Goal: Check status: Check status

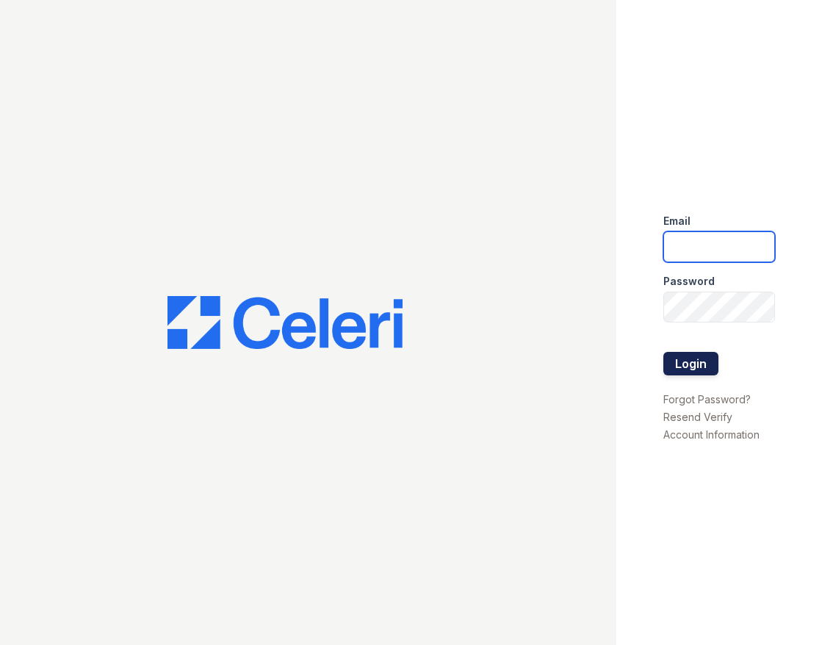
type input "[DOMAIN_NAME][EMAIL_ADDRESS][DOMAIN_NAME]"
click at [699, 366] on button "Login" at bounding box center [690, 364] width 55 height 24
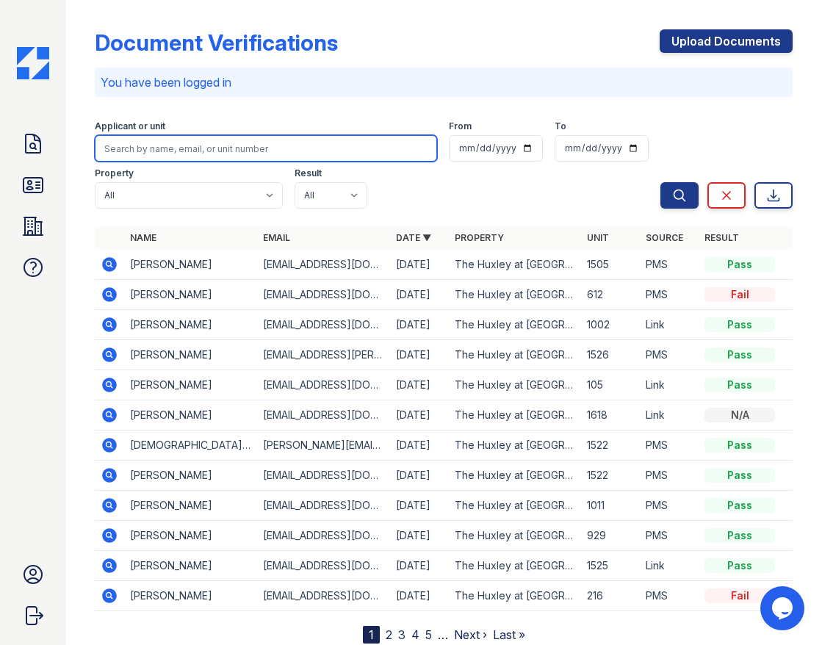
drag, startPoint x: 210, startPoint y: 155, endPoint x: 813, endPoint y: 150, distance: 603.1
click at [210, 155] on input "search" at bounding box center [266, 148] width 342 height 26
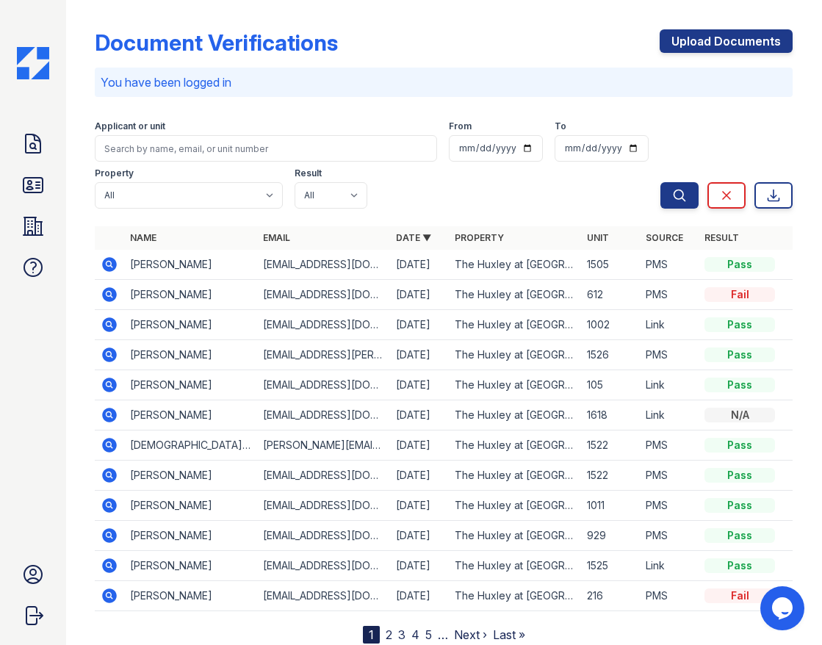
click at [481, 181] on div "Applicant or unit From To Property All The Huxley at Medical Center Result All …" at bounding box center [378, 162] width 566 height 94
click at [32, 200] on link "ID Verifications" at bounding box center [32, 184] width 35 height 35
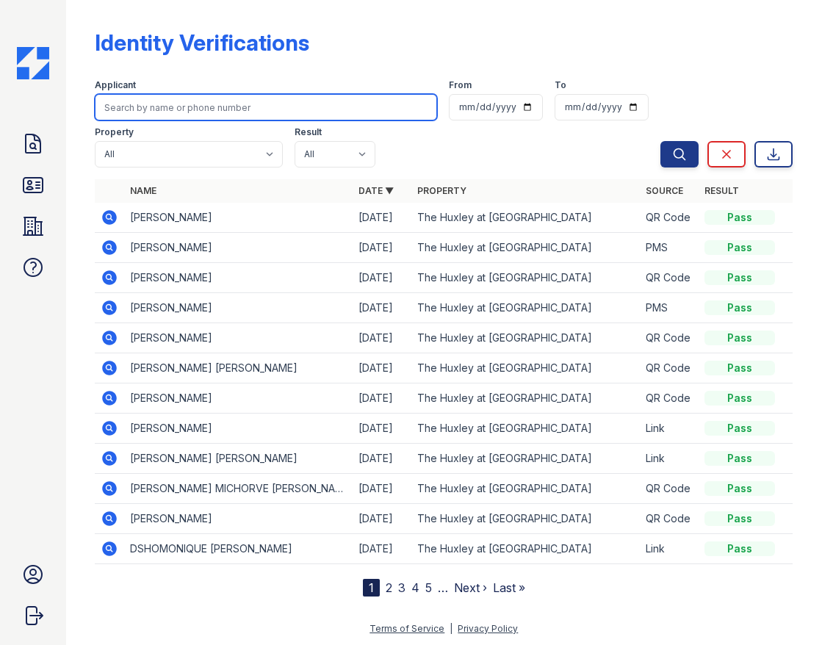
click at [175, 111] on input "search" at bounding box center [266, 107] width 342 height 26
type input "daron"
click at [660, 141] on button "Search" at bounding box center [679, 154] width 38 height 26
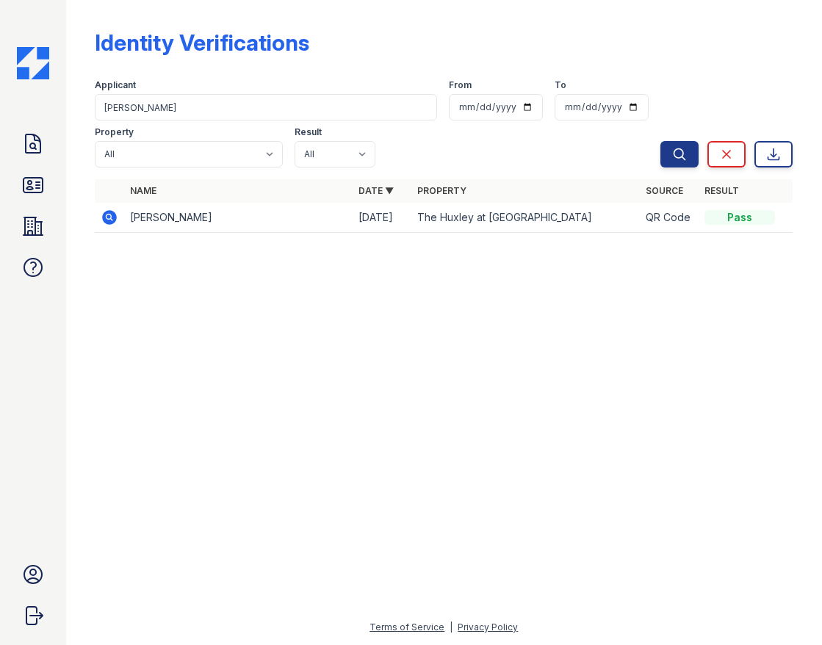
click at [101, 223] on icon at bounding box center [110, 218] width 18 height 18
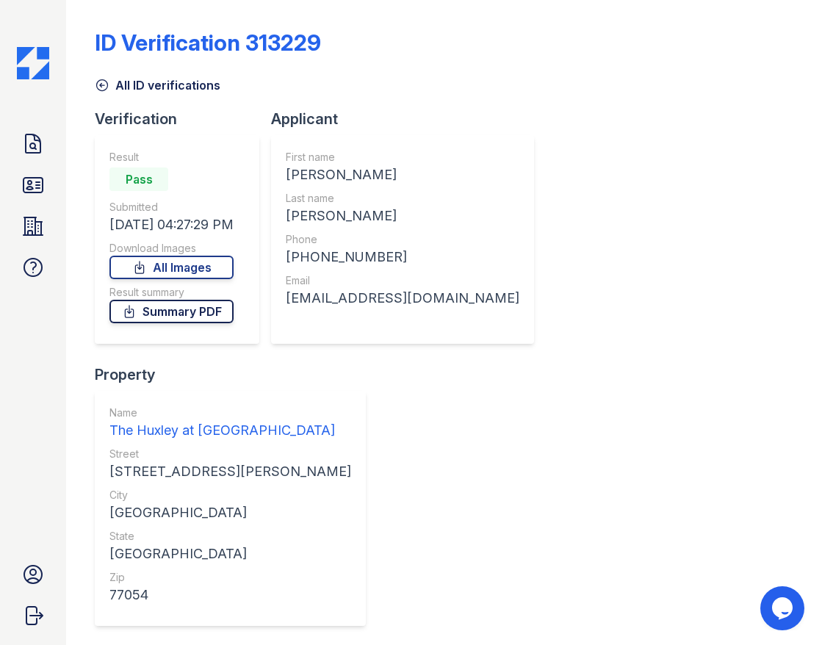
click at [203, 307] on link "Summary PDF" at bounding box center [171, 312] width 124 height 24
click at [26, 141] on icon at bounding box center [33, 143] width 15 height 18
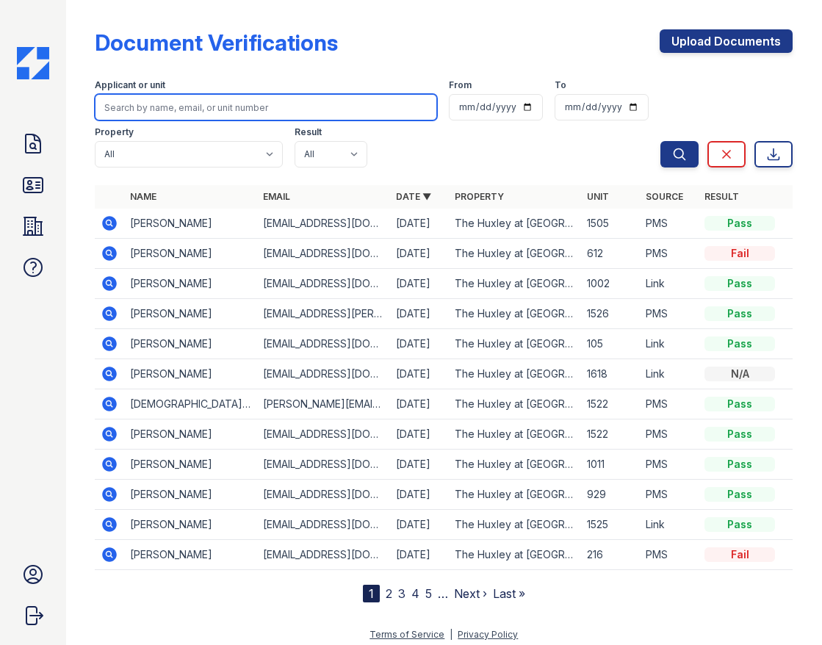
click at [206, 112] on input "search" at bounding box center [266, 107] width 342 height 26
type input "daron"
click at [660, 141] on button "Search" at bounding box center [679, 154] width 38 height 26
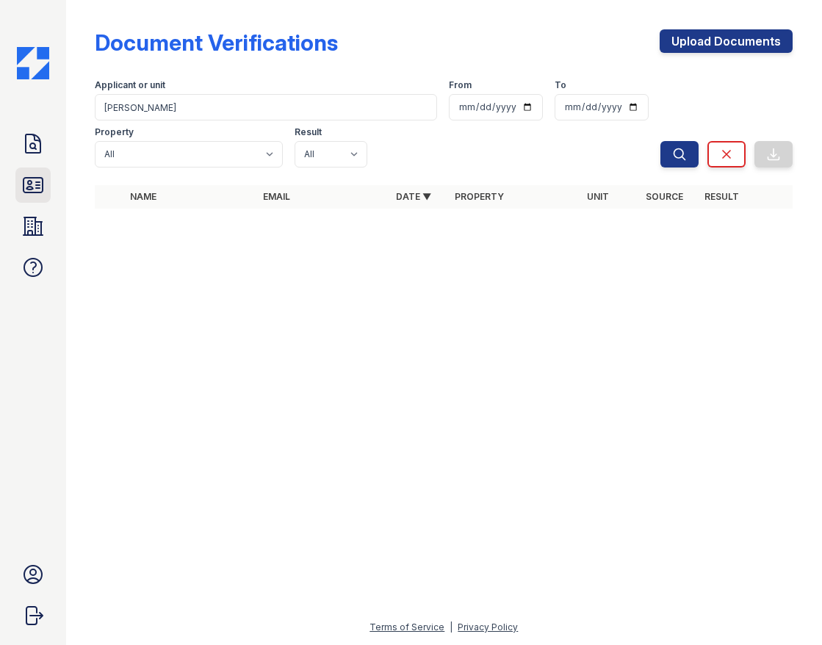
click at [35, 192] on icon at bounding box center [33, 185] width 19 height 15
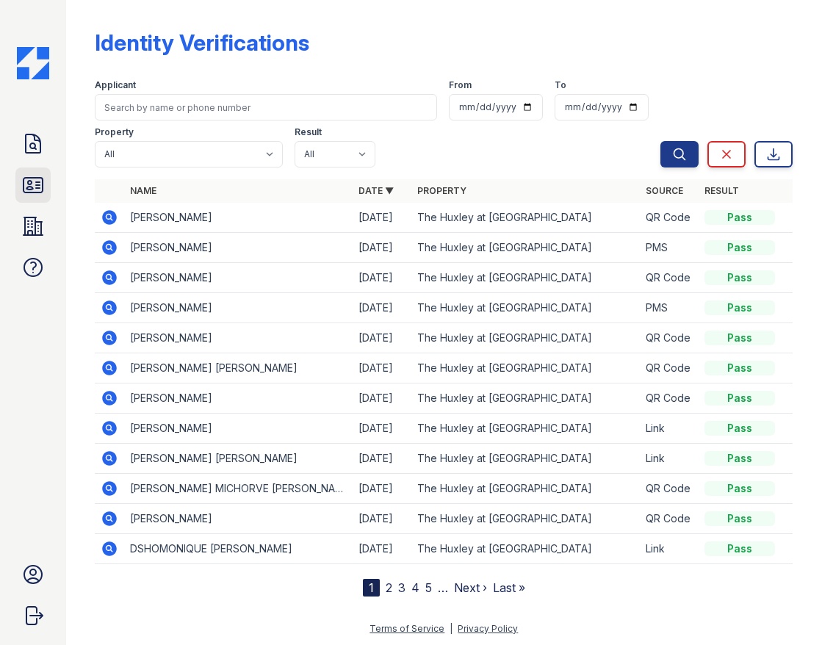
click at [37, 189] on icon at bounding box center [33, 185] width 19 height 15
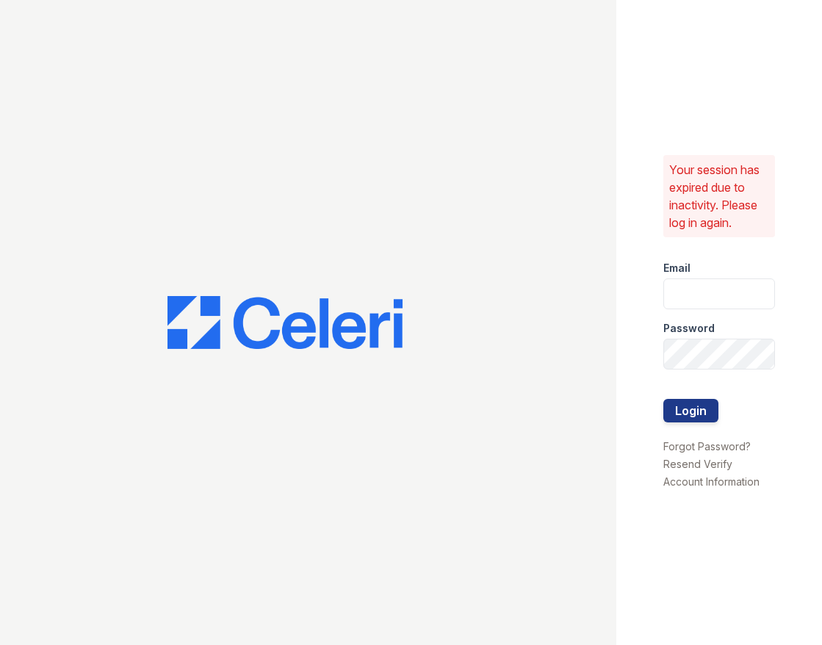
type input "huxley.pm@cafmanagement.com"
click at [681, 406] on button "Login" at bounding box center [690, 411] width 55 height 24
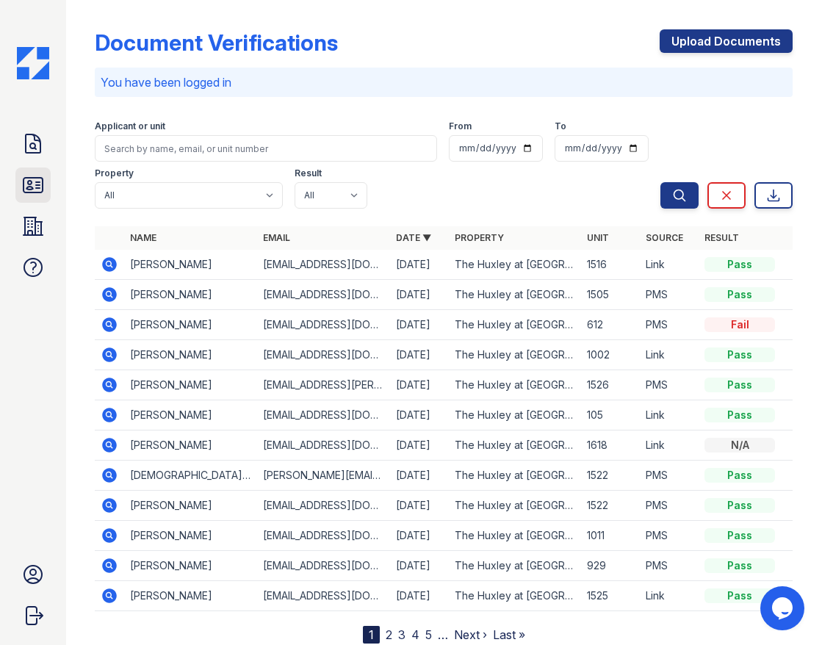
click at [37, 176] on icon at bounding box center [33, 185] width 24 height 24
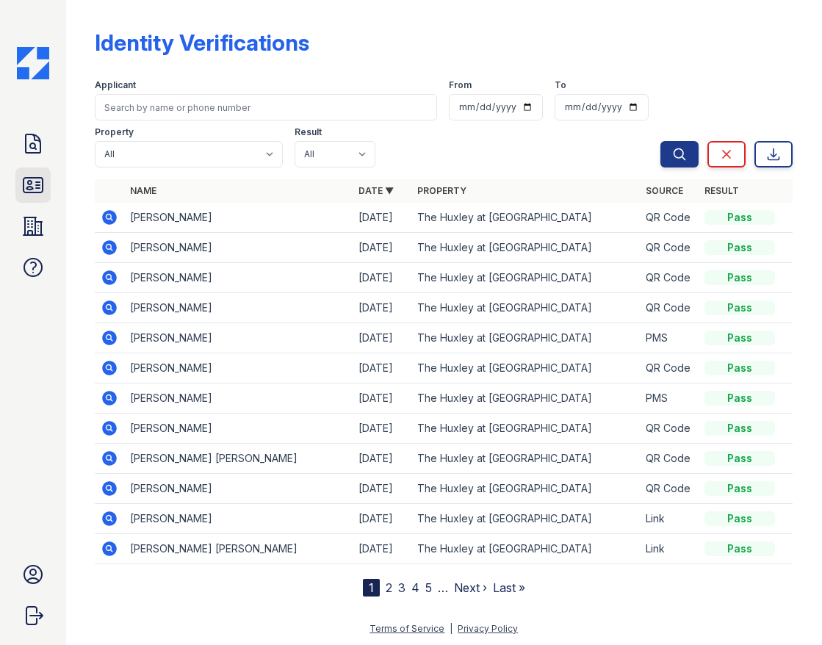
click at [36, 188] on icon at bounding box center [33, 185] width 19 height 15
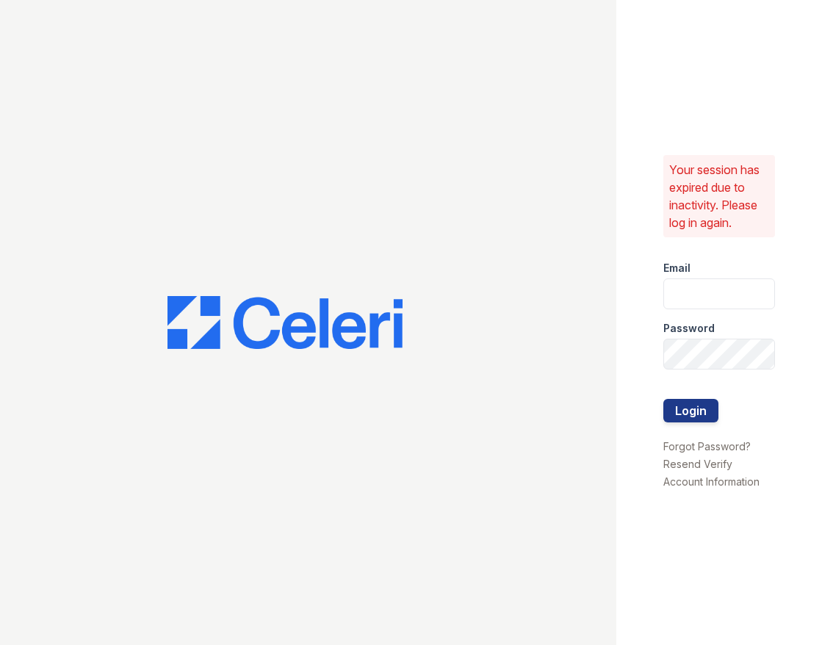
type input "huxley.pm@cafmanagement.com"
click at [702, 406] on button "Login" at bounding box center [690, 411] width 55 height 24
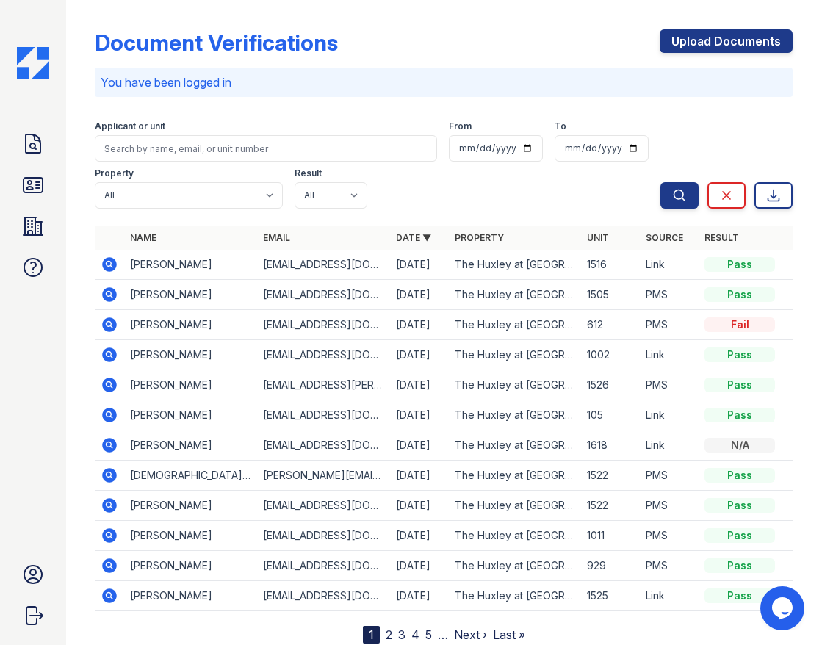
click at [106, 298] on icon at bounding box center [110, 294] width 15 height 15
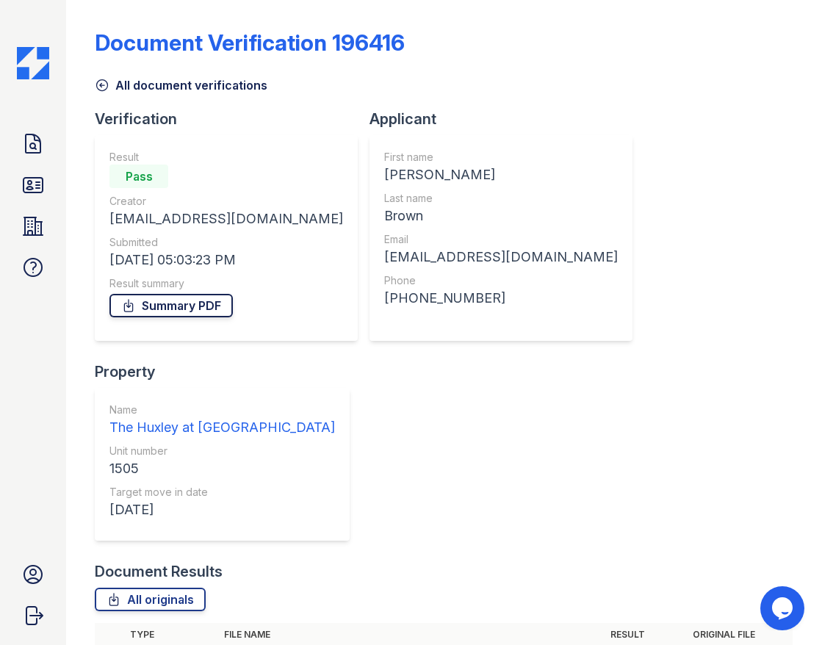
click at [215, 308] on link "Summary PDF" at bounding box center [170, 306] width 123 height 24
click at [32, 184] on icon at bounding box center [33, 185] width 19 height 15
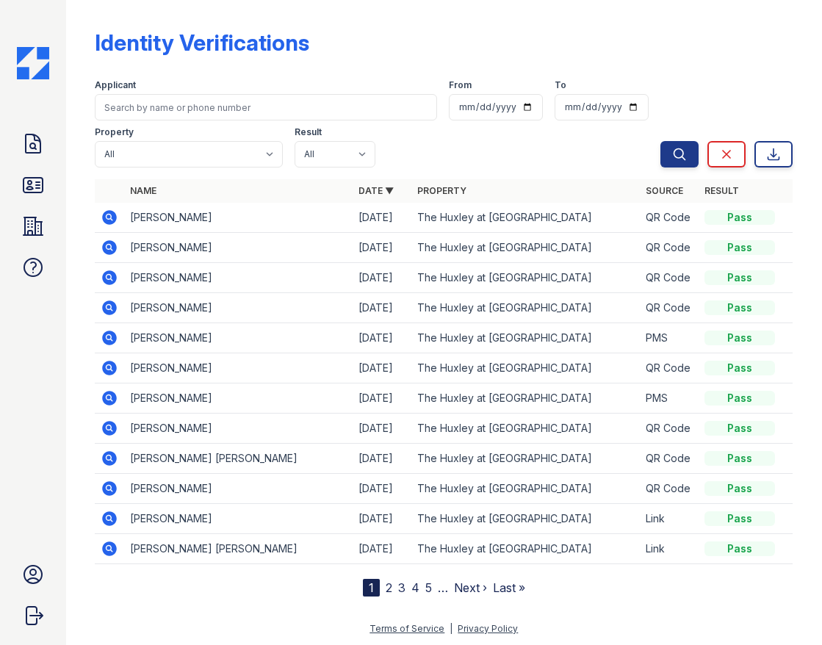
click at [112, 339] on icon at bounding box center [110, 338] width 18 height 18
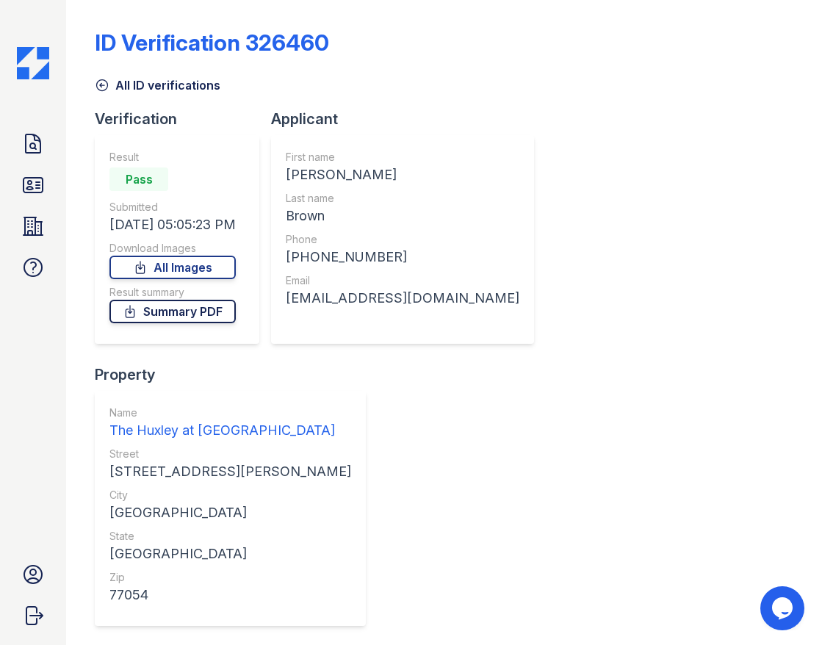
click at [212, 314] on link "Summary PDF" at bounding box center [172, 312] width 126 height 24
